Goal: Find specific page/section: Find specific page/section

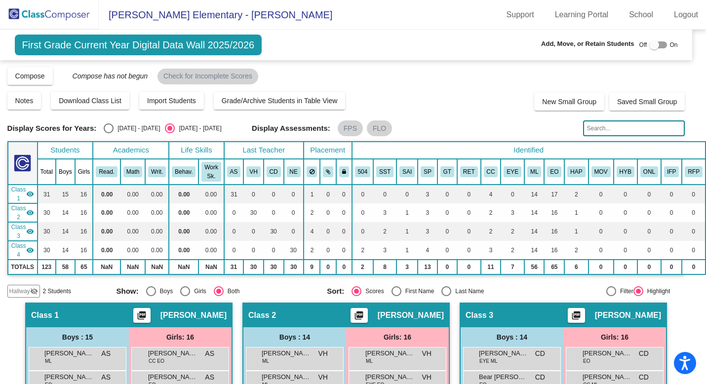
click at [45, 7] on img at bounding box center [49, 14] width 99 height 29
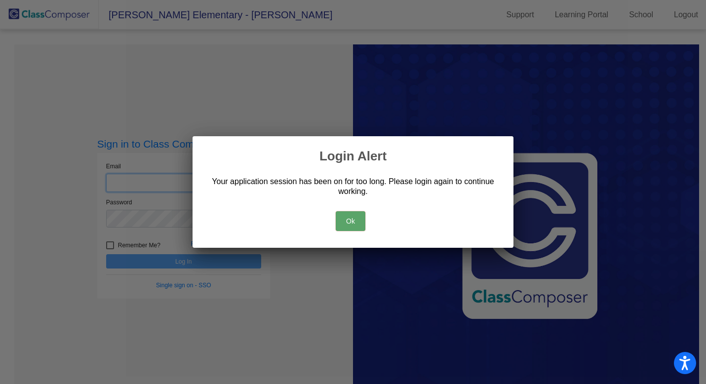
type input "[EMAIL_ADDRESS][PERSON_NAME][DOMAIN_NAME]"
click at [348, 216] on button "Ok" at bounding box center [351, 221] width 30 height 20
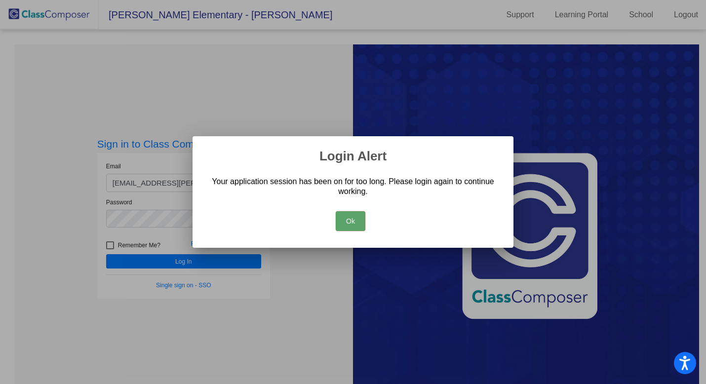
click at [201, 261] on div at bounding box center [353, 192] width 706 height 384
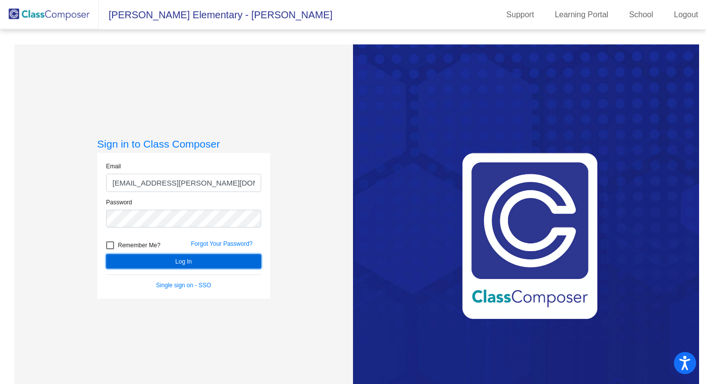
click at [215, 258] on button "Log In" at bounding box center [183, 261] width 155 height 14
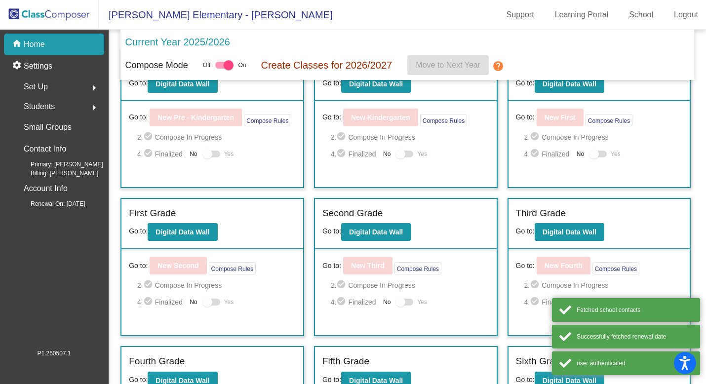
scroll to position [38, 0]
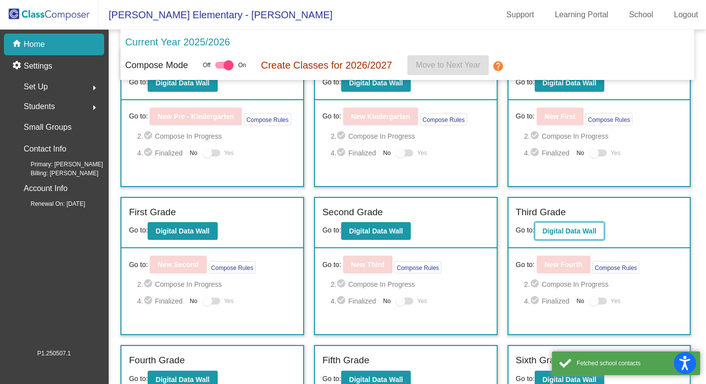
click at [579, 233] on b "Digital Data Wall" at bounding box center [570, 231] width 54 height 8
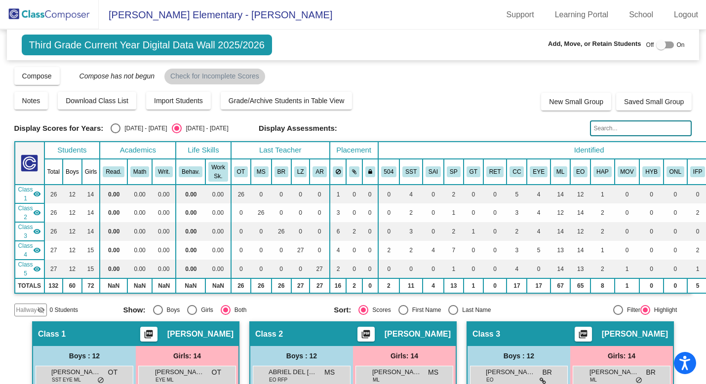
click at [604, 132] on input "text" at bounding box center [641, 128] width 102 height 16
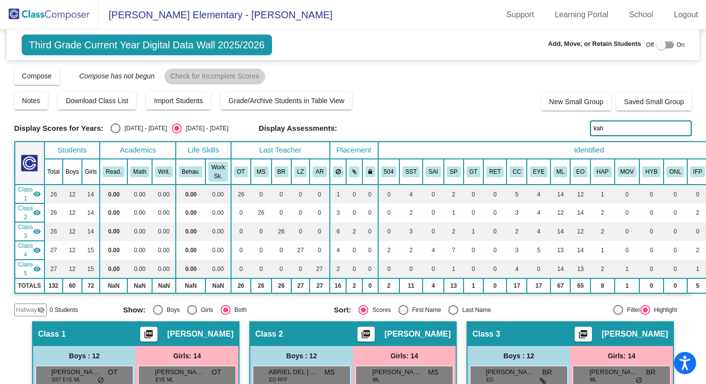
type input "kah"
click at [133, 127] on div "[DATE] - [DATE]" at bounding box center [143, 128] width 46 height 9
click at [116, 133] on input "[DATE] - [DATE]" at bounding box center [115, 133] width 0 height 0
radio input "true"
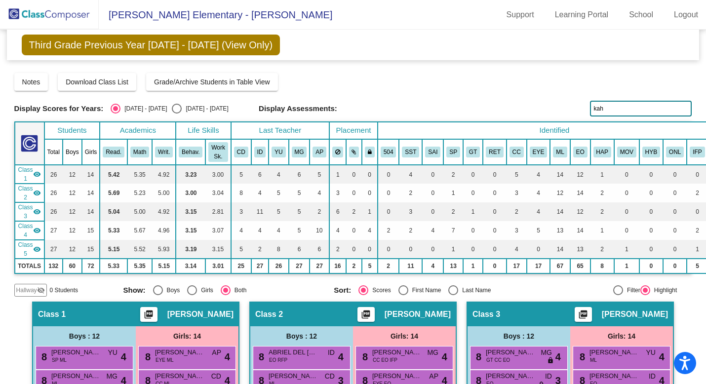
drag, startPoint x: 615, startPoint y: 107, endPoint x: 535, endPoint y: 104, distance: 80.0
click at [536, 106] on div "Display Scores for Years: [DATE] - [DATE] [DATE] - [DATE] Display Assessments: …" at bounding box center [353, 109] width 678 height 16
type input "j"
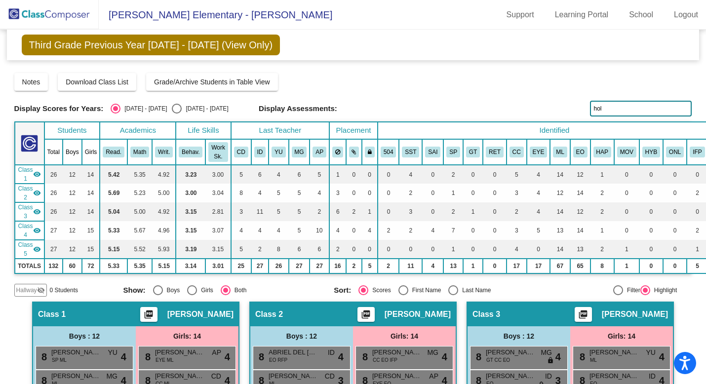
type input "[PERSON_NAME]"
drag, startPoint x: 621, startPoint y: 110, endPoint x: 544, endPoint y: 109, distance: 76.5
click at [547, 110] on div "Display Scores for Years: [DATE] - [DATE] [DATE] - [DATE] Display Assessments: …" at bounding box center [353, 109] width 678 height 16
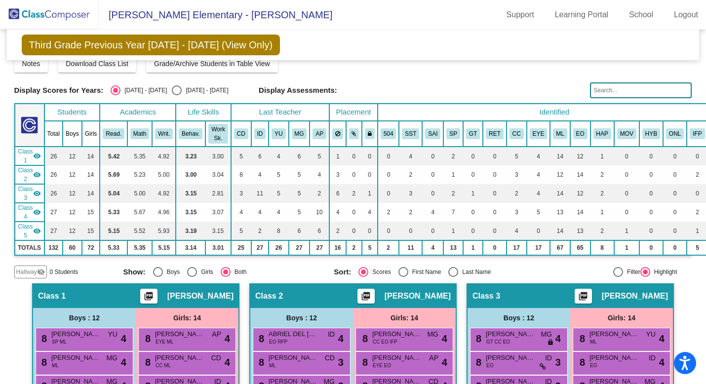
scroll to position [16, 0]
